Goal: Task Accomplishment & Management: Manage account settings

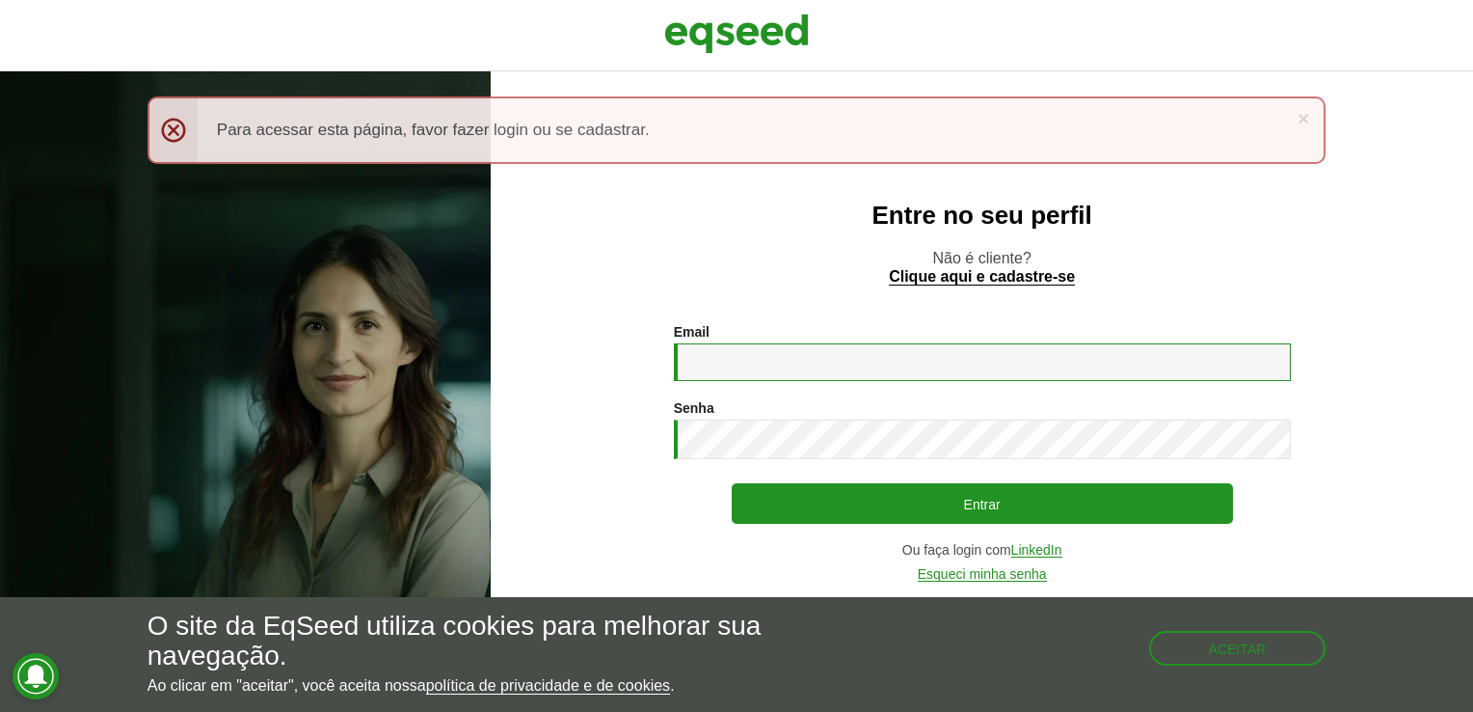
click at [791, 363] on input "Email *" at bounding box center [982, 362] width 617 height 38
type input "**********"
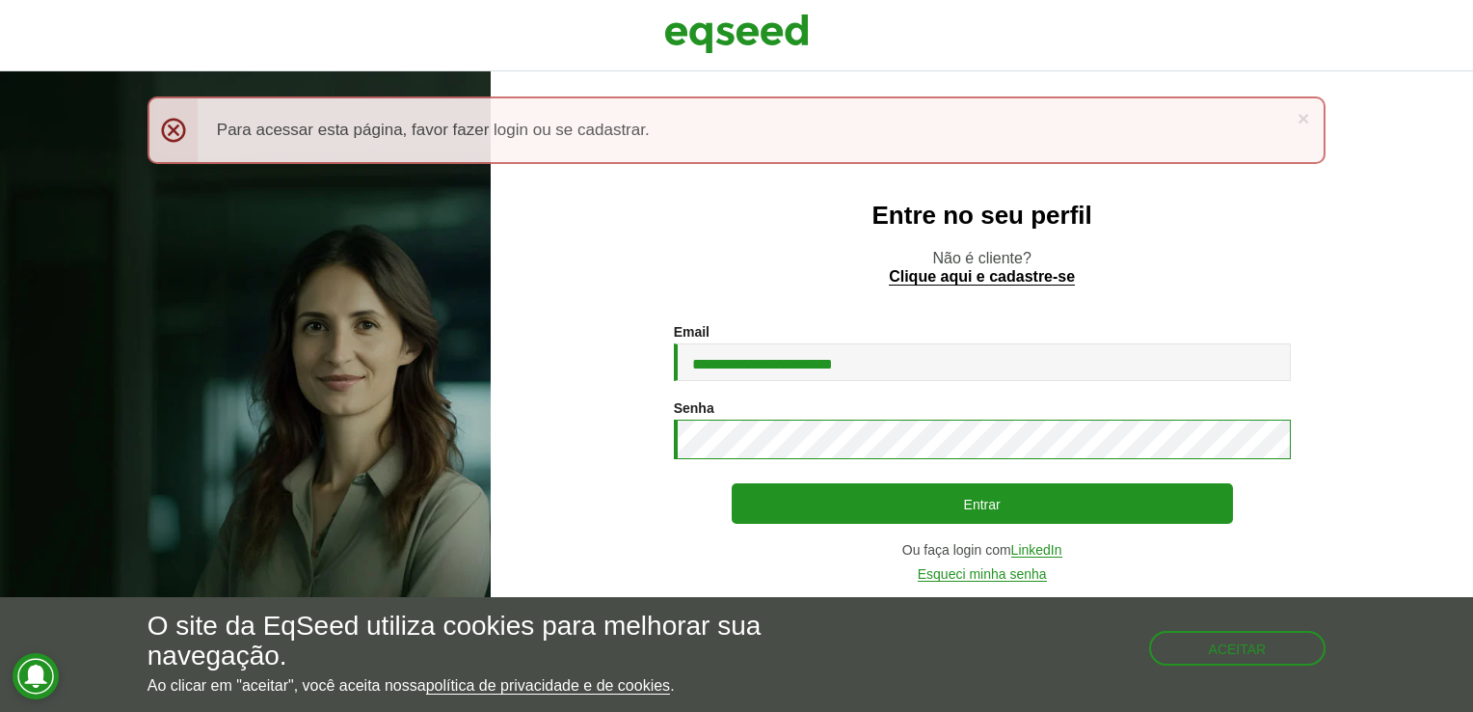
click at [732, 483] on button "Entrar" at bounding box center [982, 503] width 501 height 40
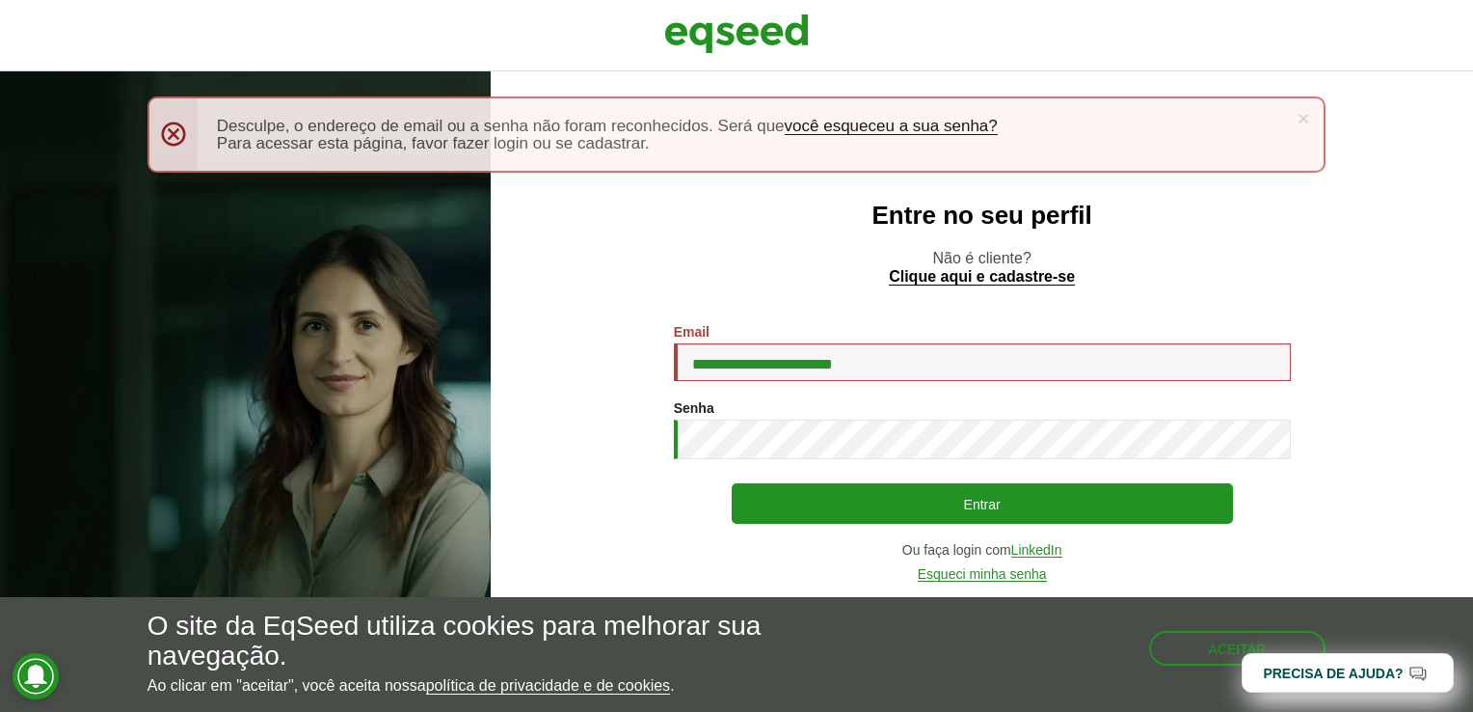
click at [732, 483] on button "Entrar" at bounding box center [982, 503] width 501 height 40
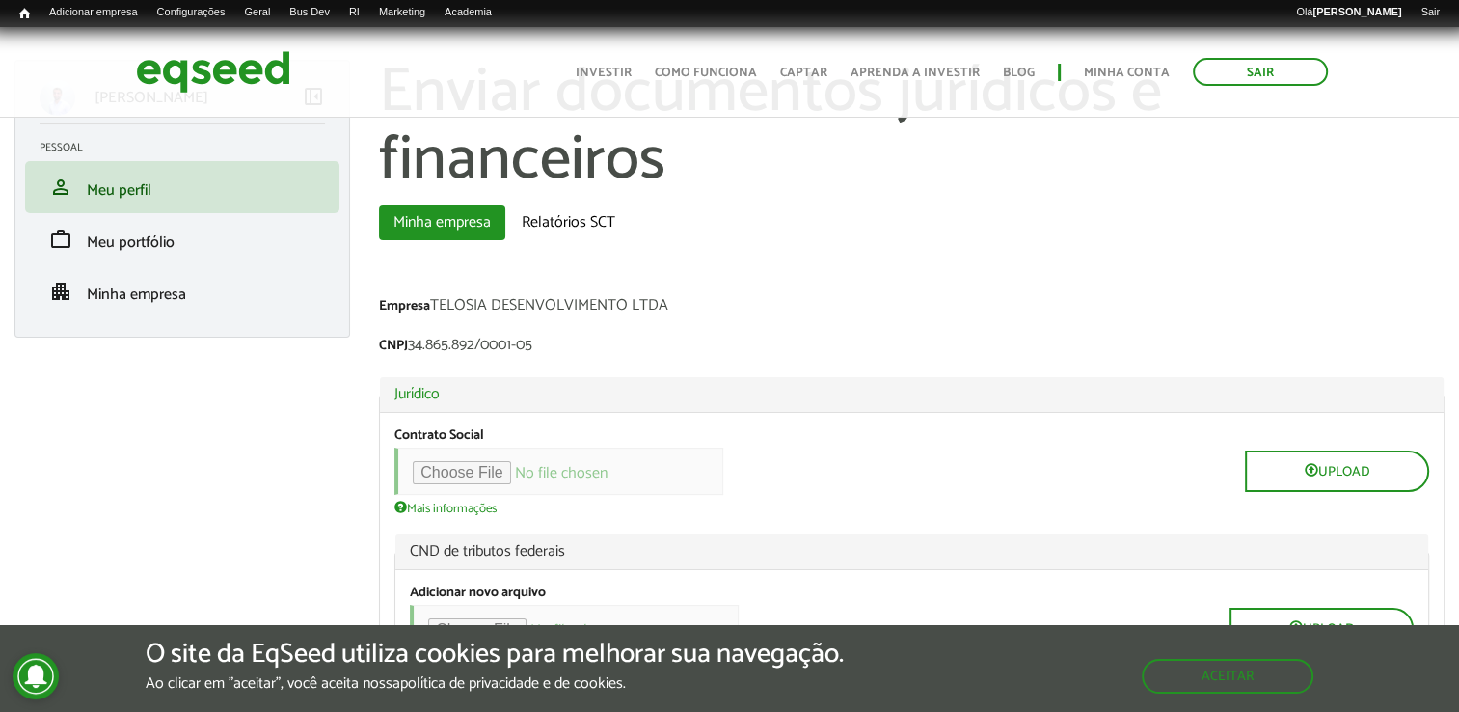
scroll to position [85, 0]
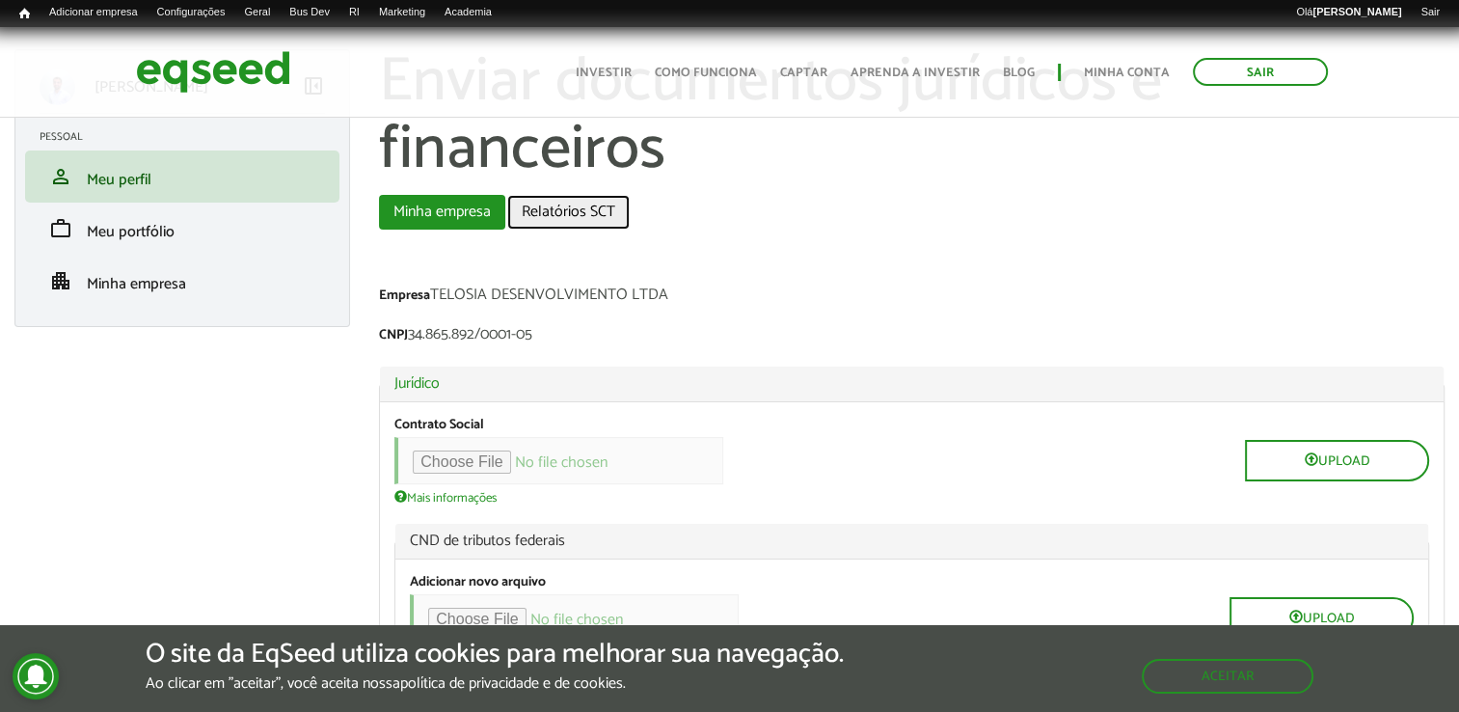
click at [567, 221] on link "Relatórios SCT" at bounding box center [568, 212] width 122 height 35
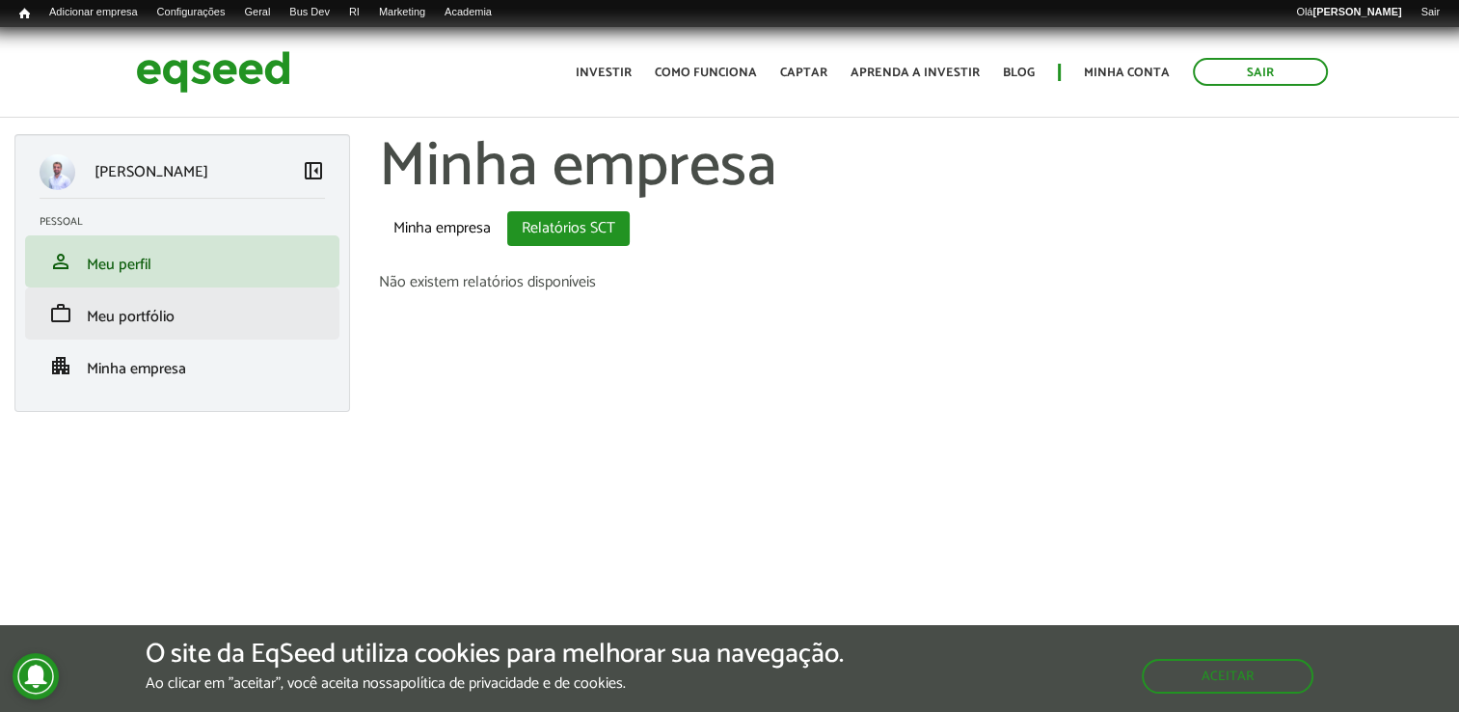
click at [260, 287] on li "work Meu portfólio" at bounding box center [182, 313] width 314 height 52
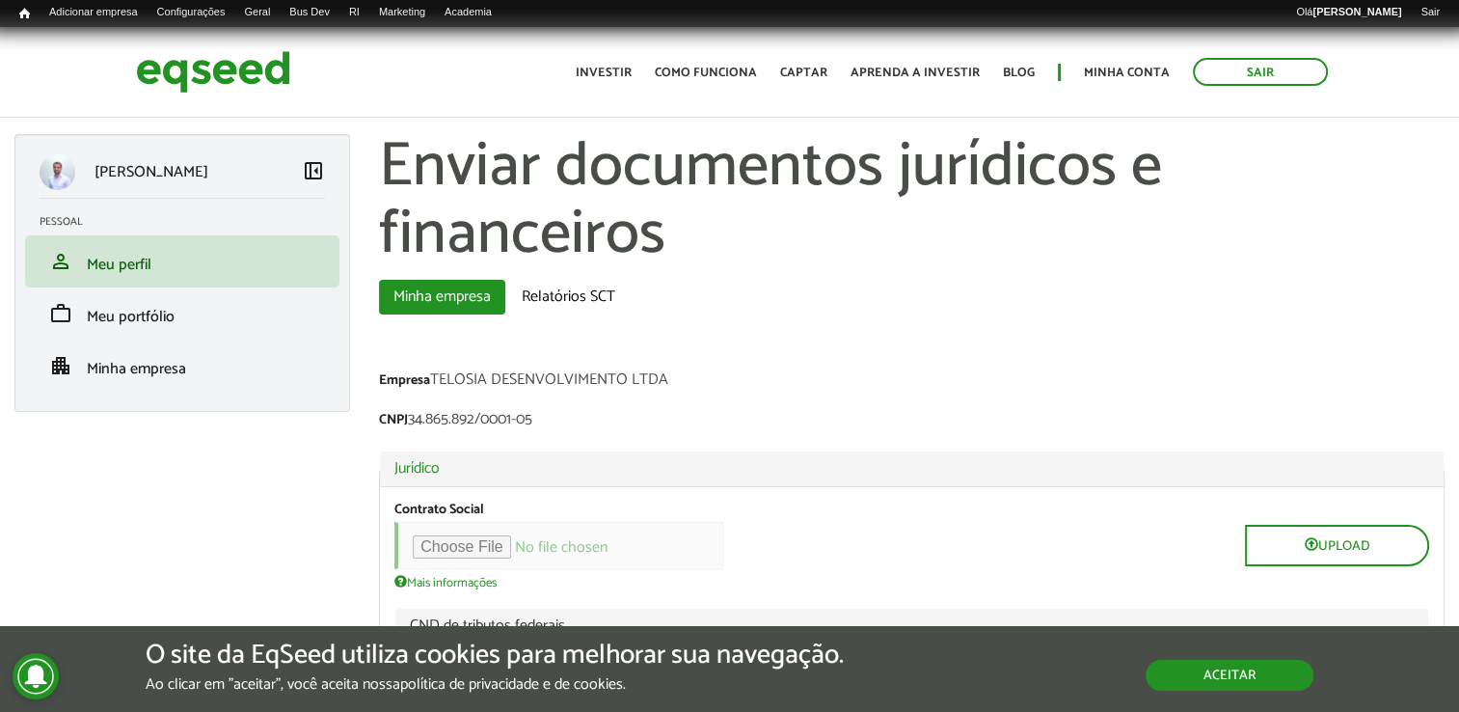
click at [1237, 659] on button "Aceitar" at bounding box center [1229, 674] width 168 height 31
